Goal: Information Seeking & Learning: Learn about a topic

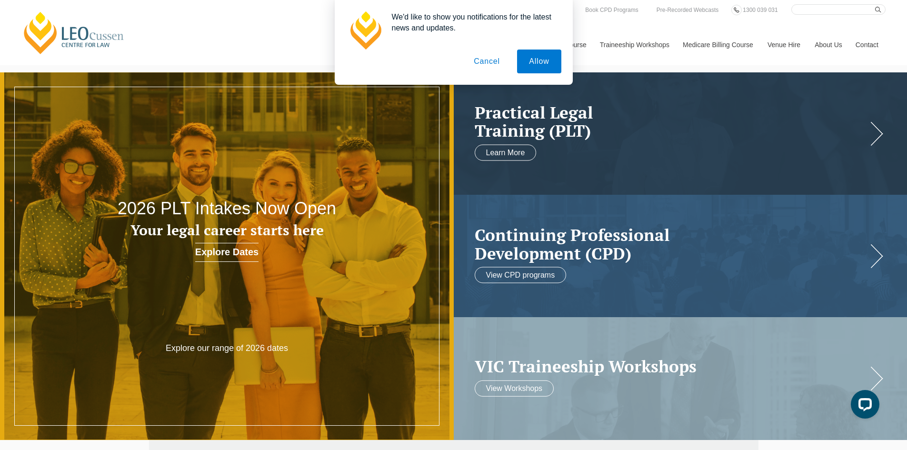
click at [498, 64] on button "Cancel" at bounding box center [487, 61] width 50 height 24
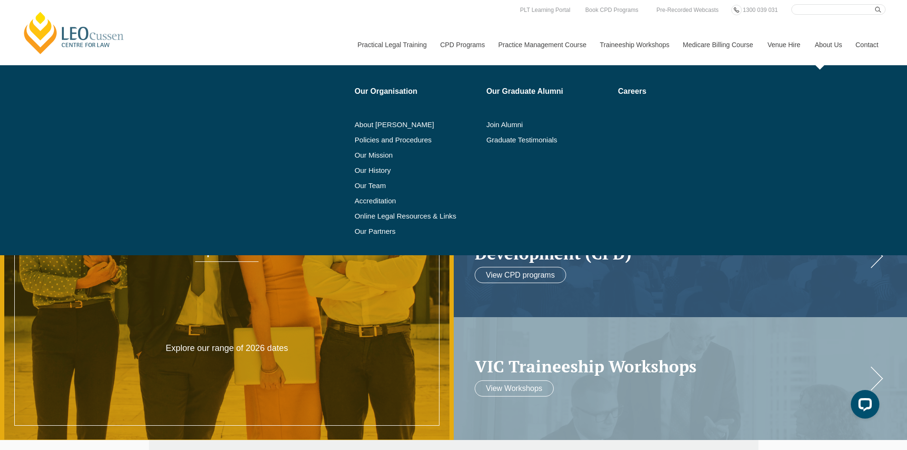
click at [833, 44] on link "About Us" at bounding box center [827, 44] width 41 height 41
